Goal: Information Seeking & Learning: Learn about a topic

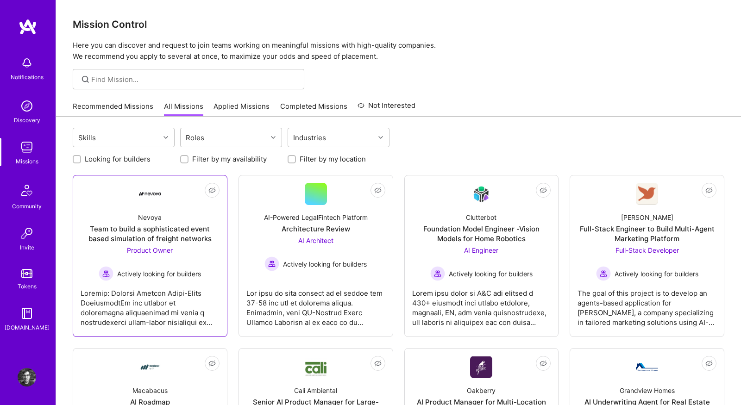
click at [176, 323] on div at bounding box center [150, 304] width 139 height 46
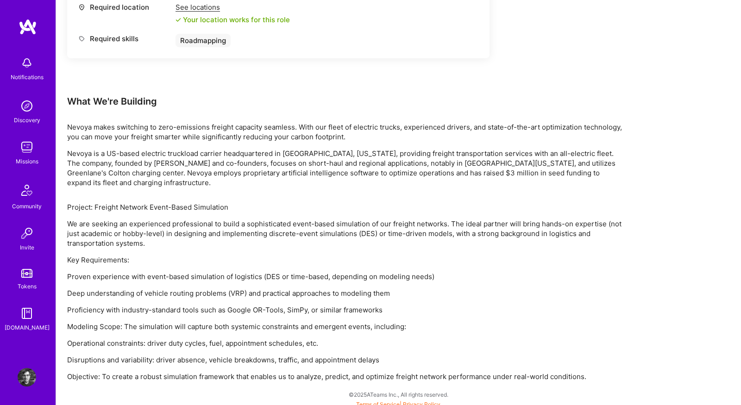
scroll to position [491, 0]
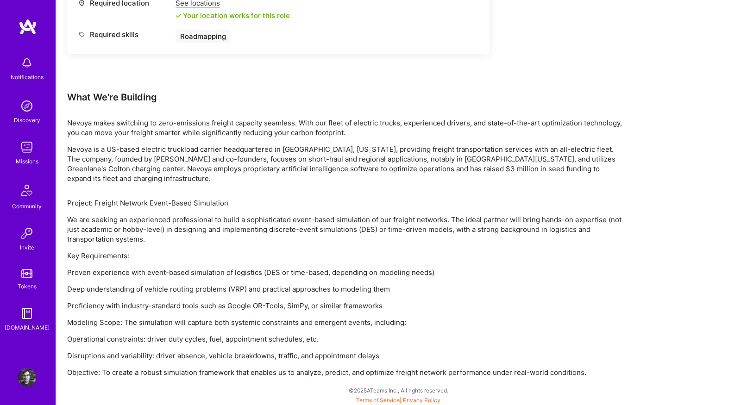
click at [27, 146] on img at bounding box center [27, 147] width 19 height 19
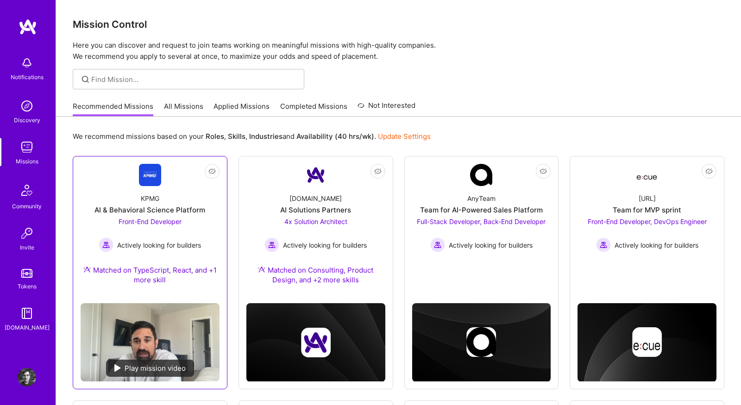
click at [210, 215] on div "KPMG AI & Behavioral Science Platform Front-End Developer Actively looking for …" at bounding box center [150, 241] width 139 height 110
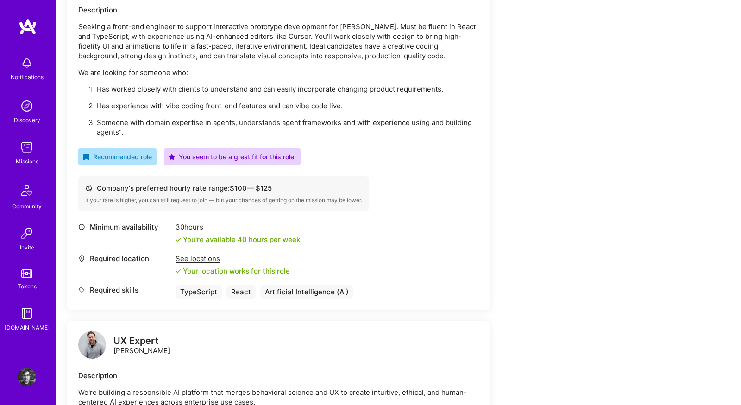
scroll to position [411, 0]
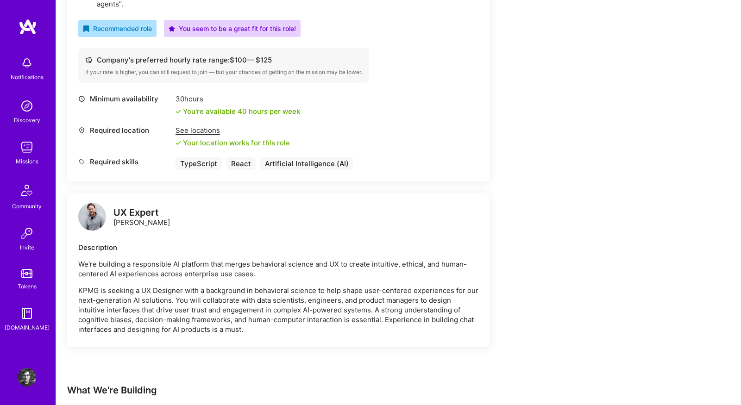
click at [96, 217] on img at bounding box center [92, 217] width 28 height 28
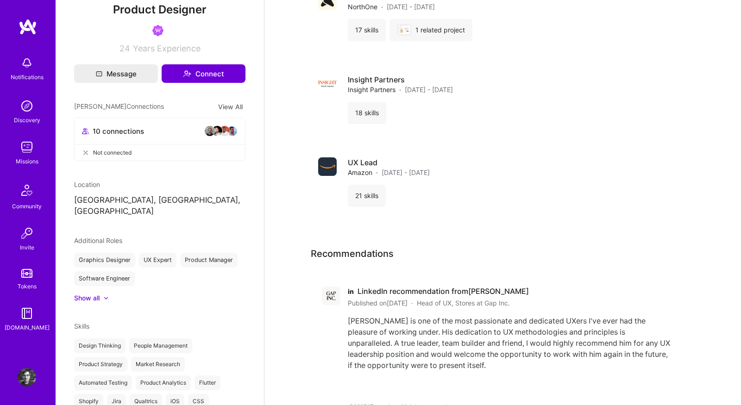
scroll to position [249, 0]
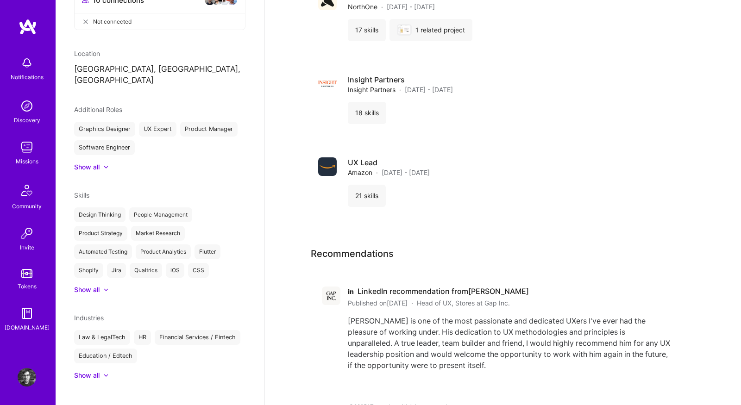
click at [103, 285] on div at bounding box center [102, 289] width 4 height 9
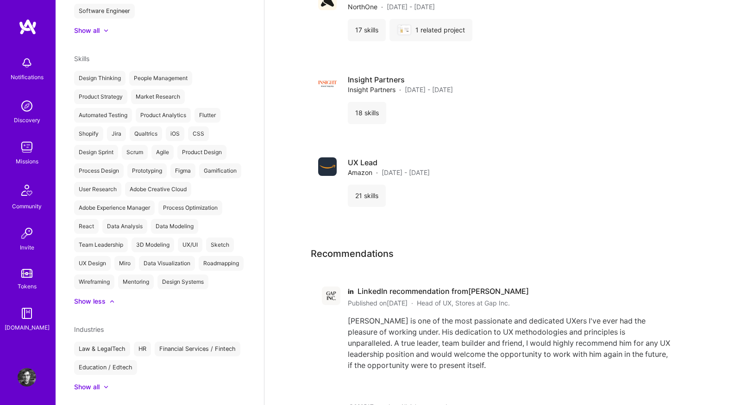
scroll to position [397, 0]
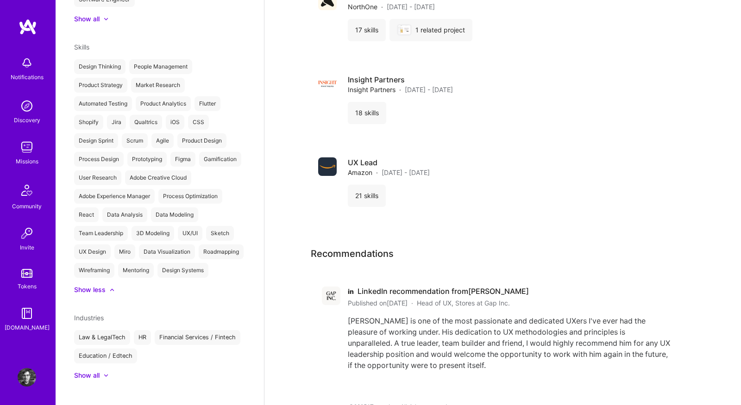
click at [98, 371] on div "Show all" at bounding box center [86, 375] width 25 height 9
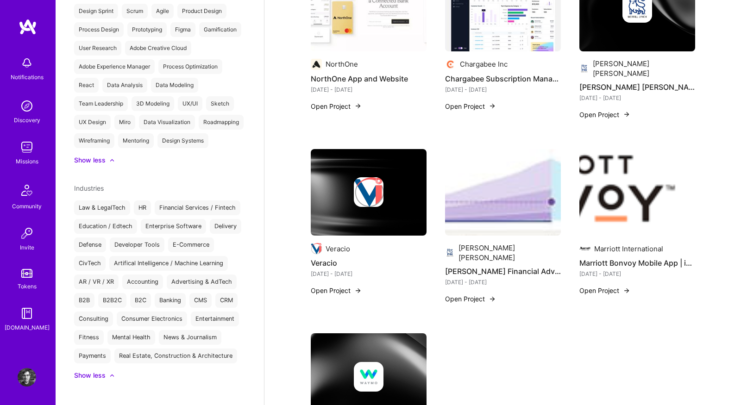
scroll to position [0, 0]
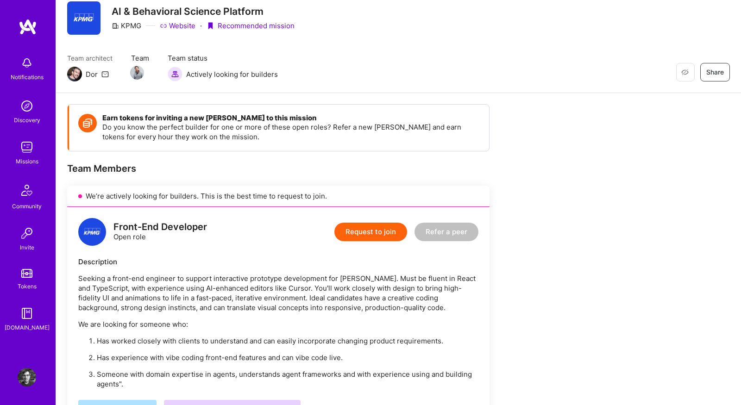
scroll to position [37, 0]
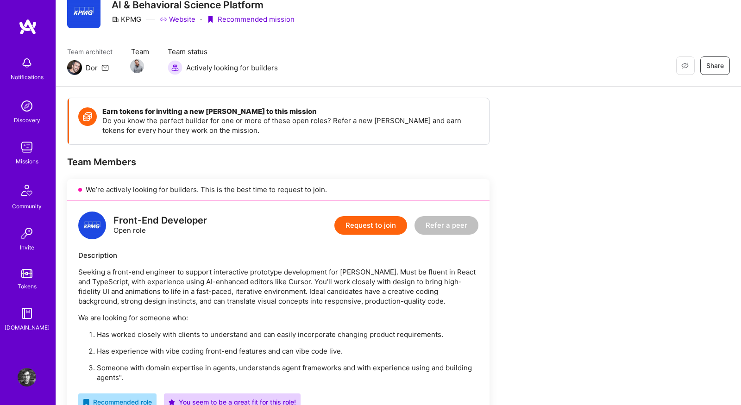
click at [26, 151] on img at bounding box center [27, 147] width 19 height 19
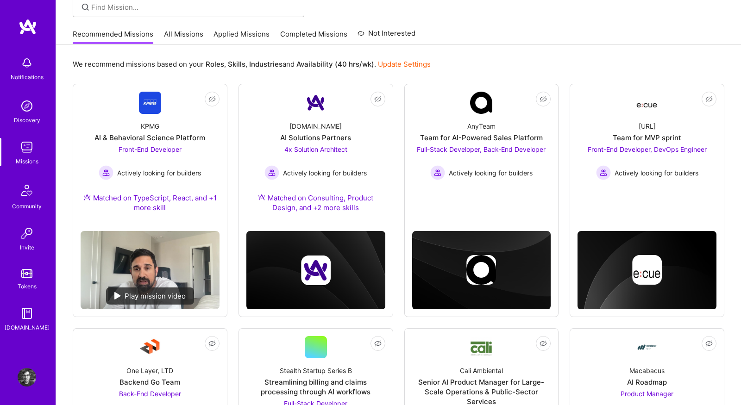
scroll to position [80, 0]
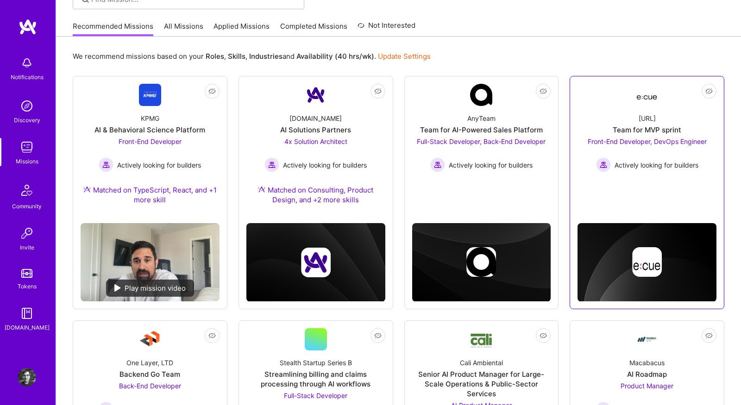
click at [592, 99] on link "Not Interested Ecue.ai Team for MVP sprint Front-End Developer, DevOps Engineer…" at bounding box center [646, 136] width 139 height 105
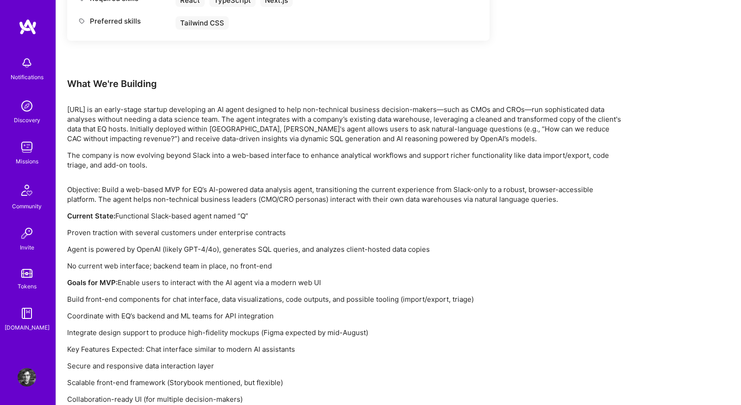
scroll to position [839, 0]
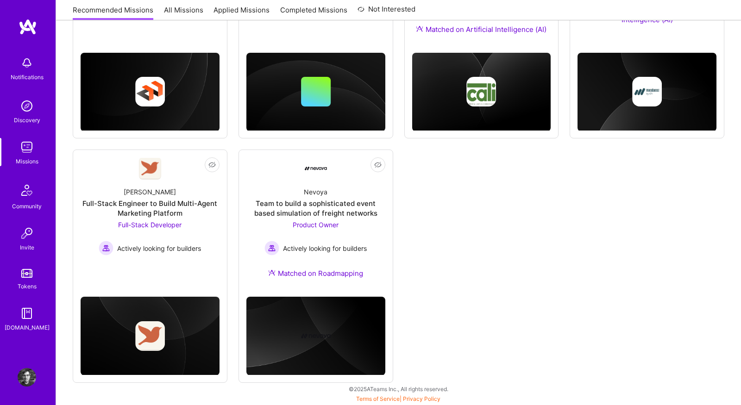
scroll to position [80, 0]
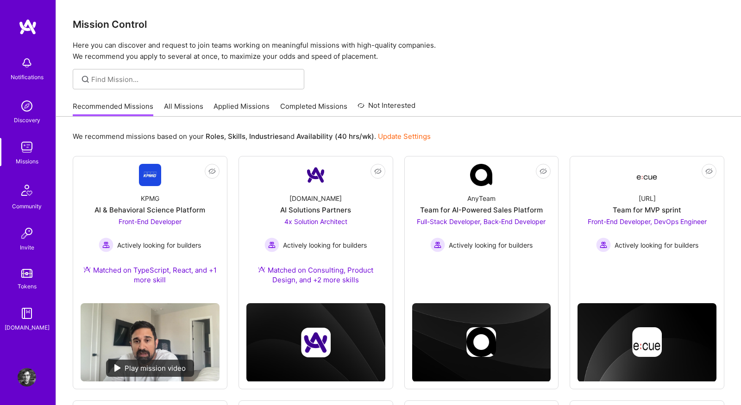
click at [175, 110] on link "All Missions" at bounding box center [183, 108] width 39 height 15
